Goal: Task Accomplishment & Management: Use online tool/utility

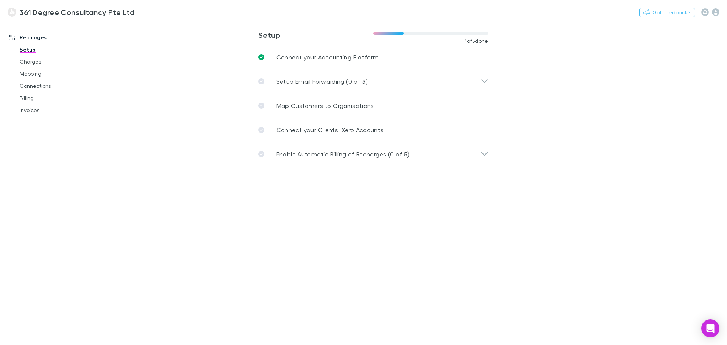
click at [11, 12] on img at bounding box center [12, 12] width 9 height 9
